Goal: Information Seeking & Learning: Learn about a topic

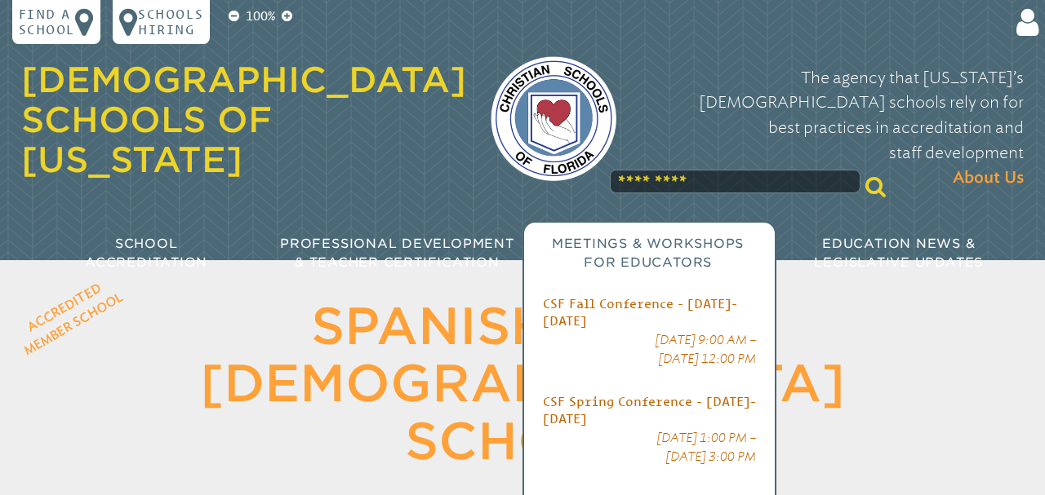
click at [718, 236] on span "Meetings & Workshops for Educators" at bounding box center [648, 253] width 192 height 34
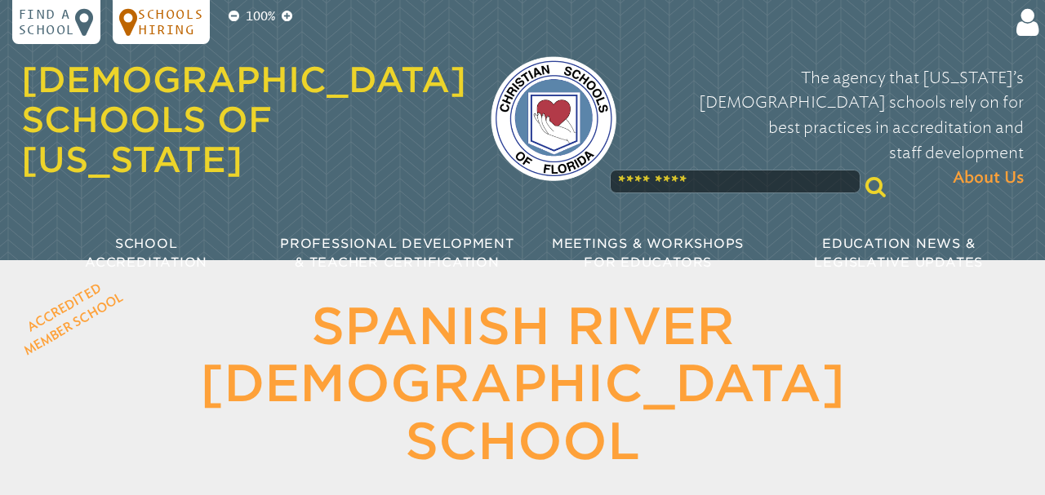
click at [171, 24] on p "Schools Hiring" at bounding box center [170, 22] width 65 height 31
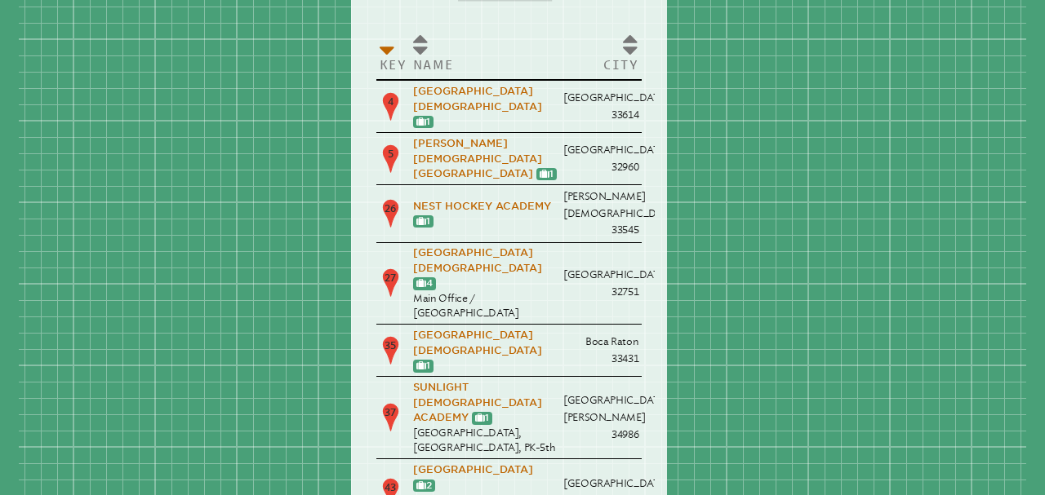
scroll to position [170, 0]
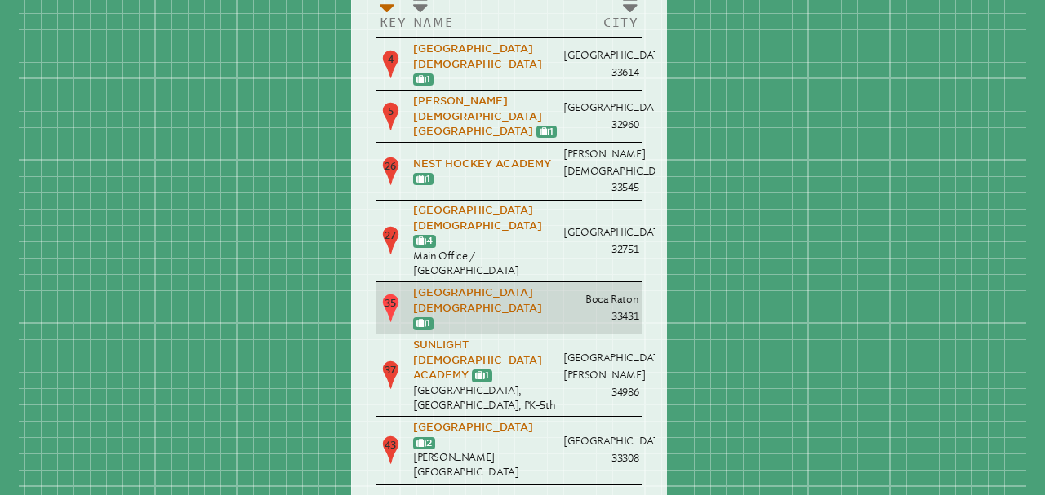
click at [498, 286] on p "Spanish River Christian School 2 1" at bounding box center [485, 308] width 144 height 45
click at [440, 287] on link "[GEOGRAPHIC_DATA][DEMOGRAPHIC_DATA]" at bounding box center [477, 300] width 129 height 27
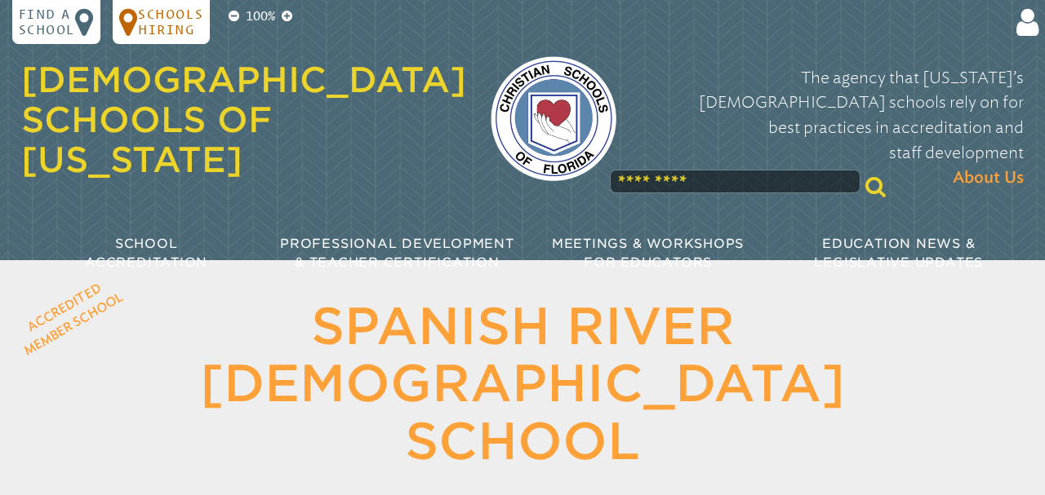
click at [177, 30] on p "Schools Hiring" at bounding box center [170, 22] width 65 height 31
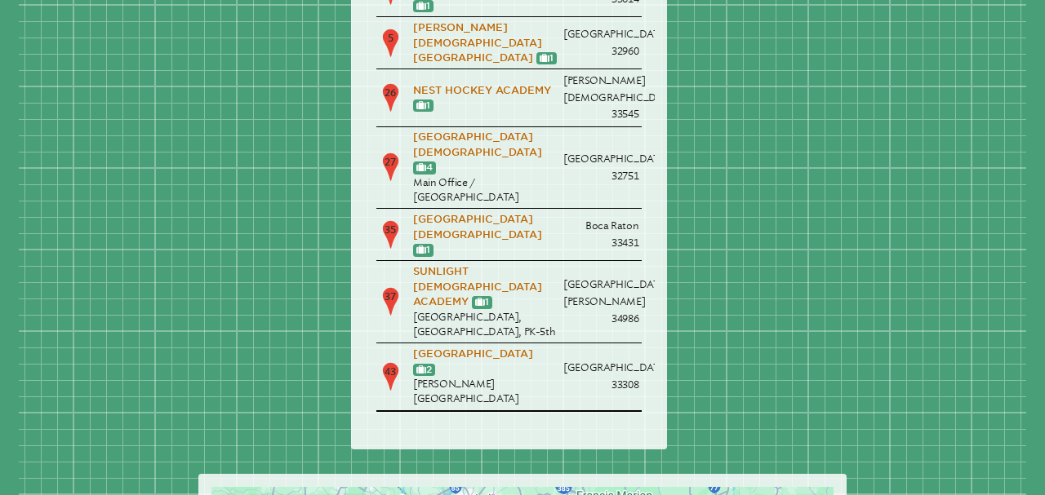
scroll to position [244, 0]
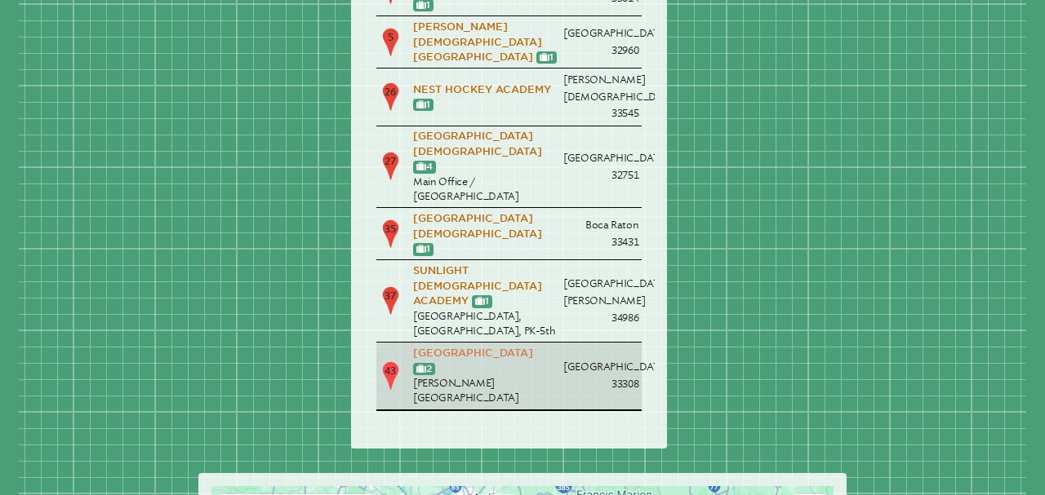
click at [500, 347] on link "[GEOGRAPHIC_DATA]" at bounding box center [473, 353] width 120 height 12
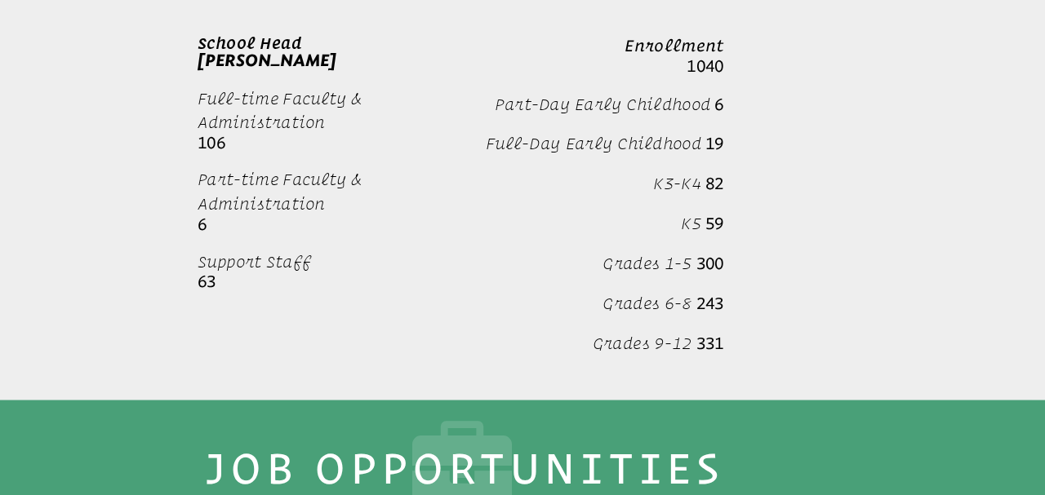
scroll to position [5108, 0]
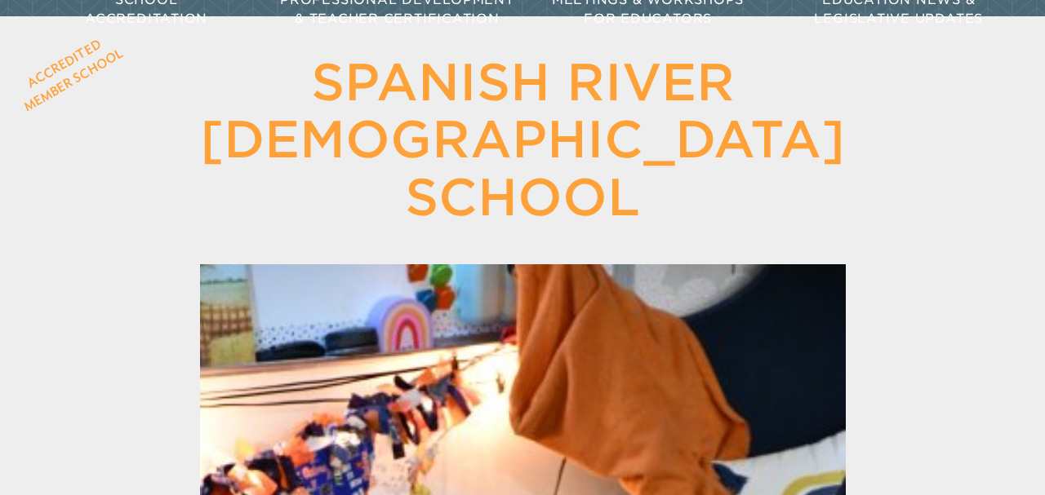
scroll to position [127, 0]
